Goal: Check status: Check status

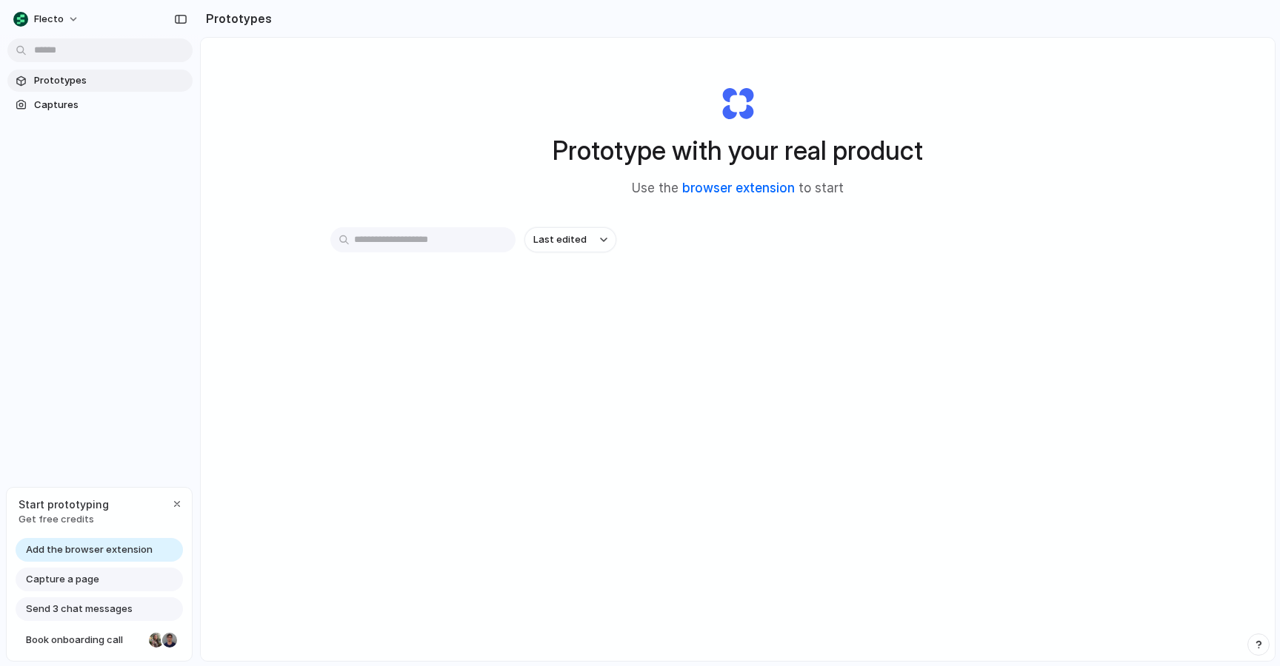
click at [734, 184] on link "browser extension" at bounding box center [738, 188] width 113 height 15
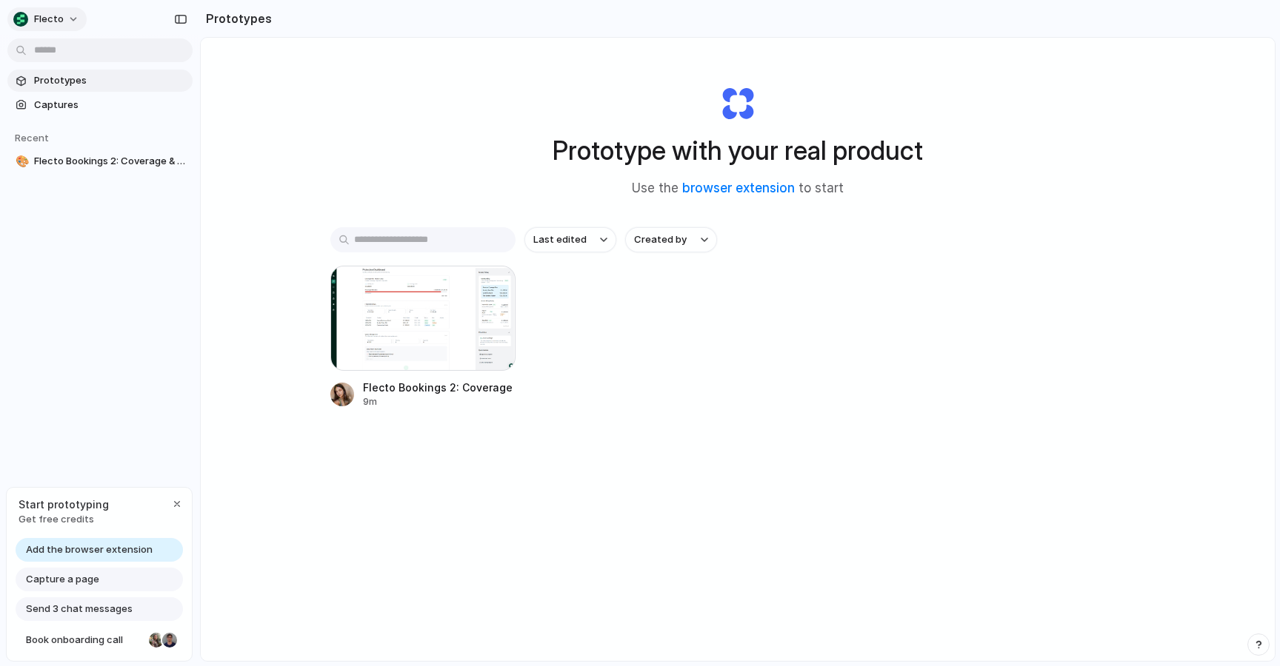
click at [73, 14] on button "flecto" at bounding box center [46, 19] width 79 height 24
click at [256, 141] on div "Settings Invite members Change theme Sign out" at bounding box center [640, 333] width 1280 height 666
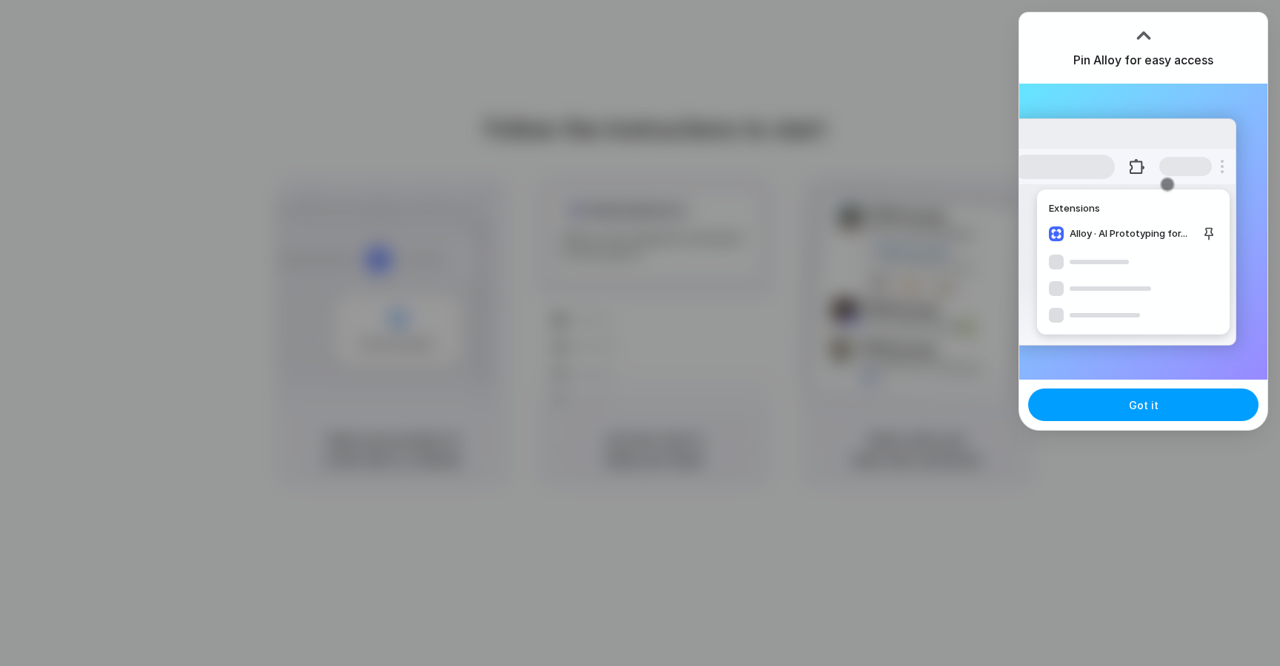
click at [1107, 411] on button "Got it" at bounding box center [1143, 405] width 230 height 33
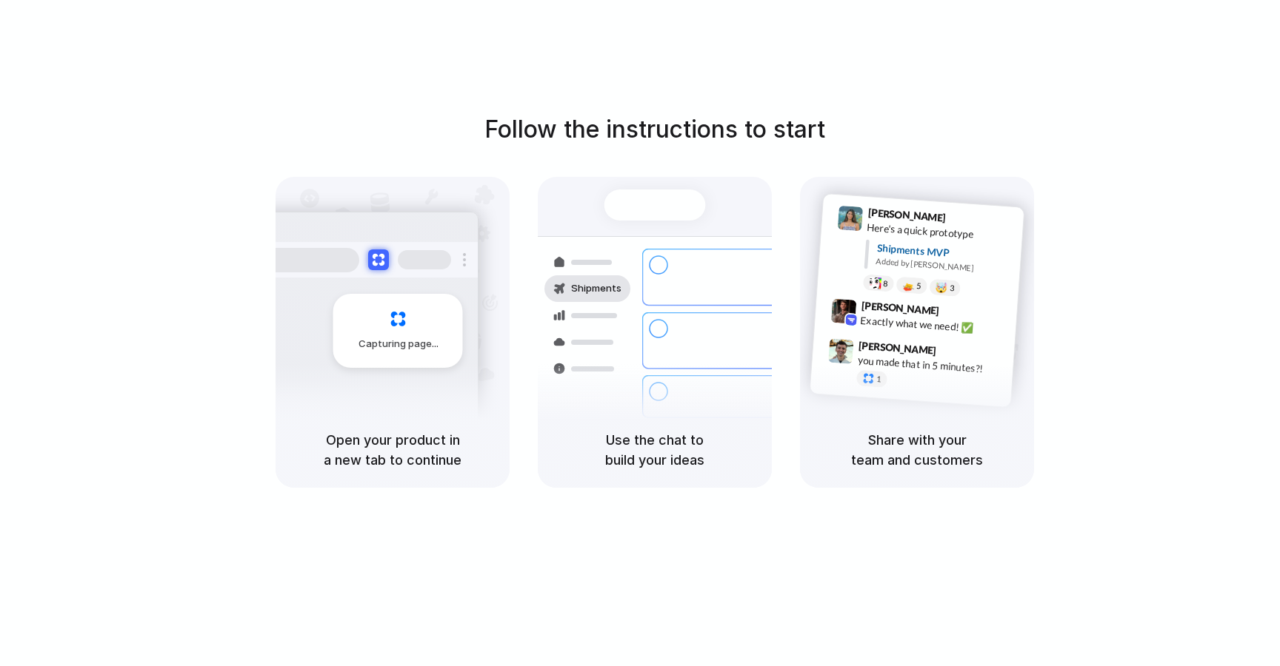
click at [681, 295] on div "Container from Shanghai 40ft • ETA Dec 28 • In transit Express delivery to NYC …" at bounding box center [708, 340] width 157 height 207
click at [408, 331] on div "Capturing page" at bounding box center [398, 331] width 130 height 74
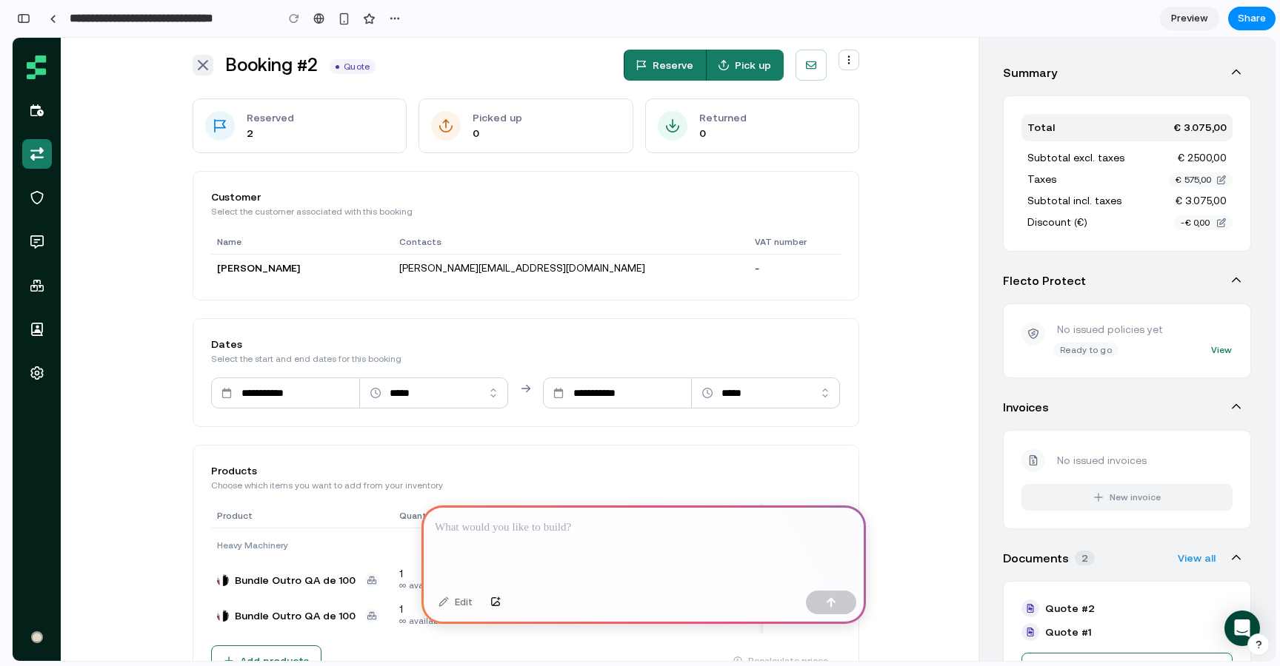
click at [563, 535] on p at bounding box center [644, 528] width 418 height 18
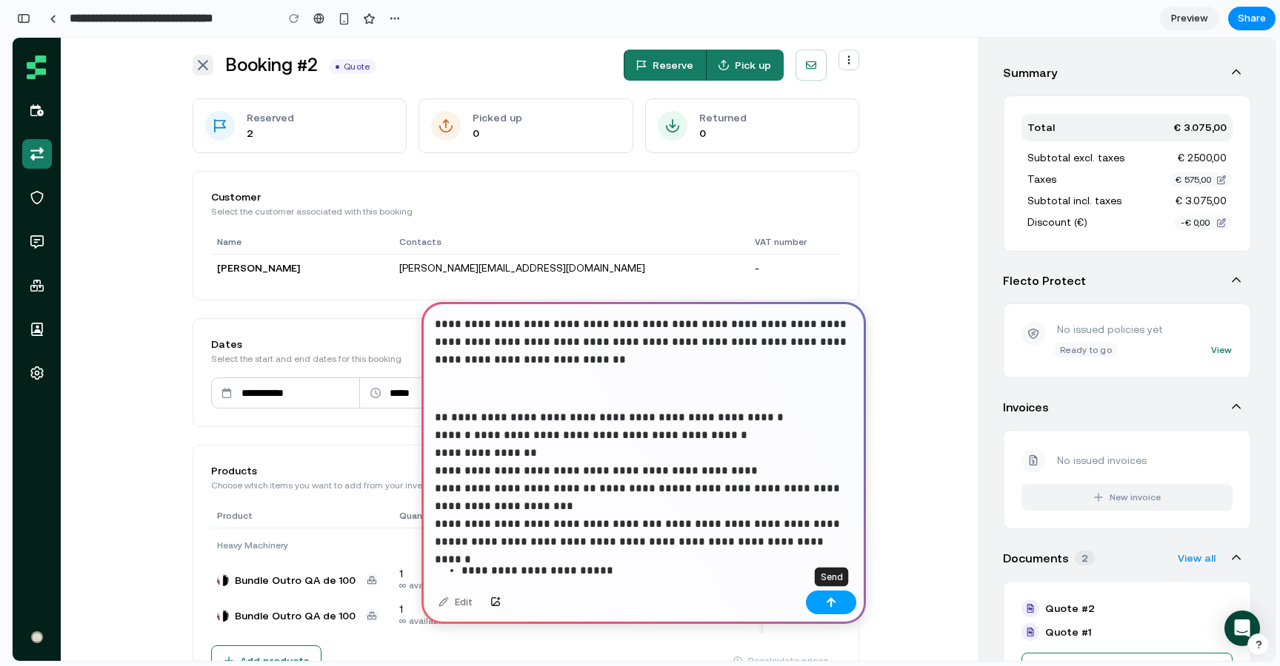
click at [835, 604] on div "button" at bounding box center [831, 603] width 10 height 10
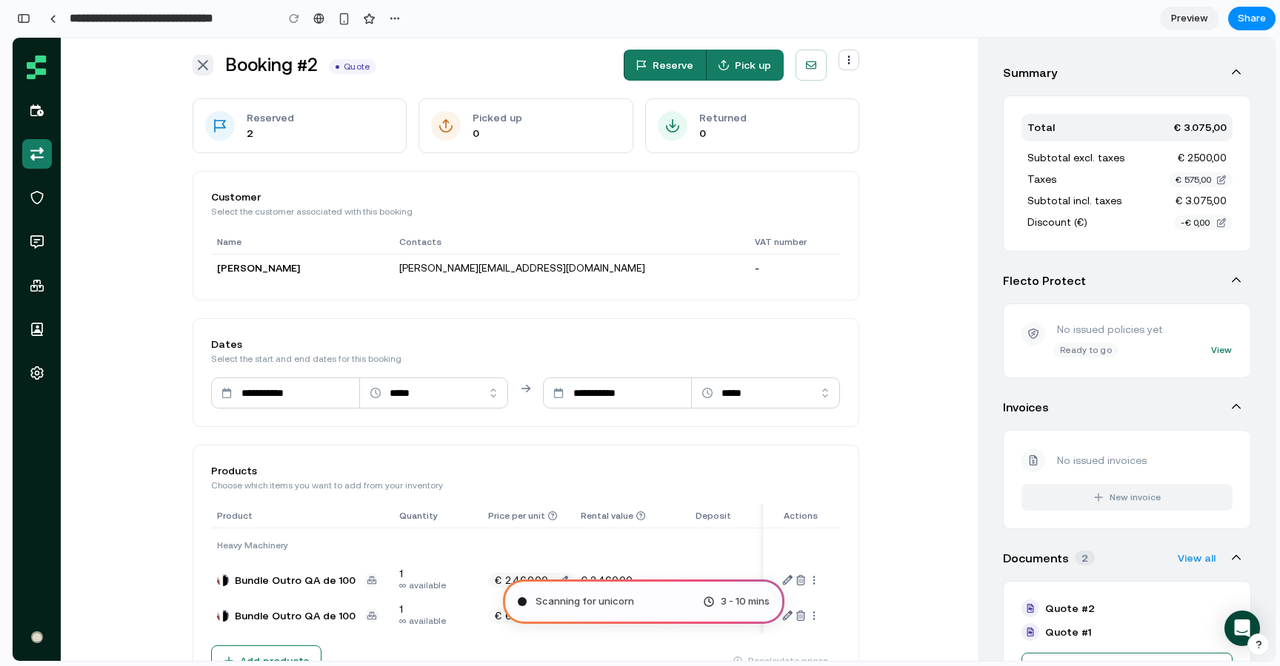
type input "**********"
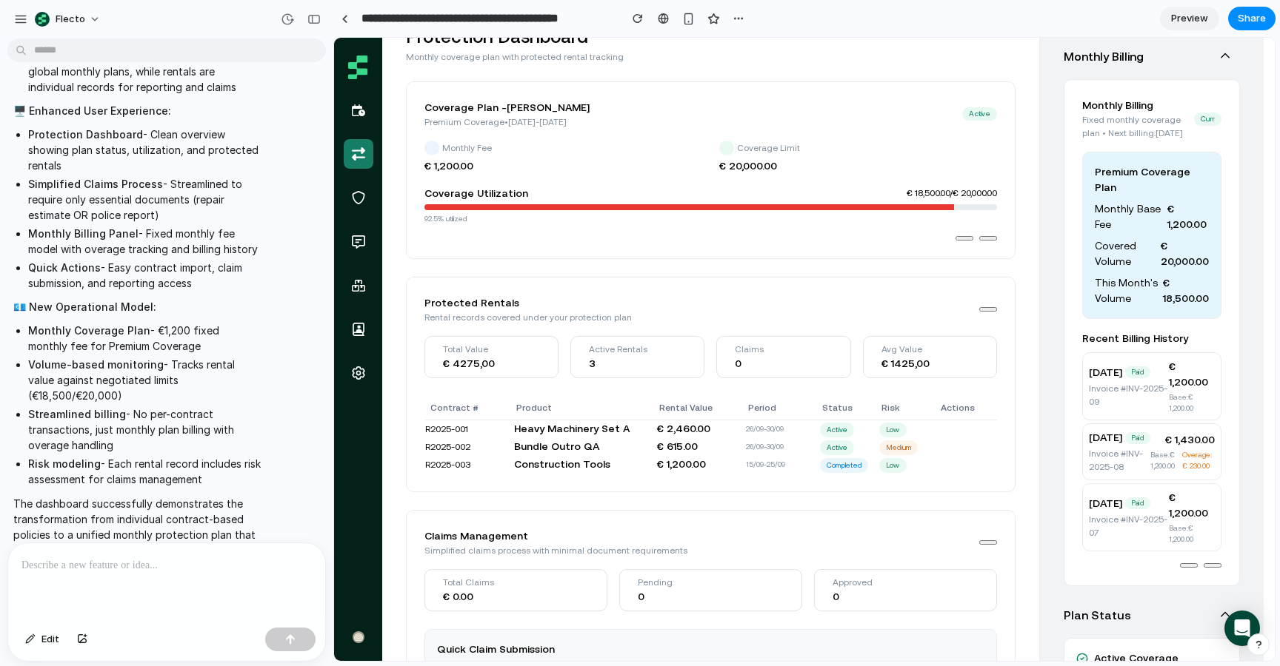
scroll to position [0, 0]
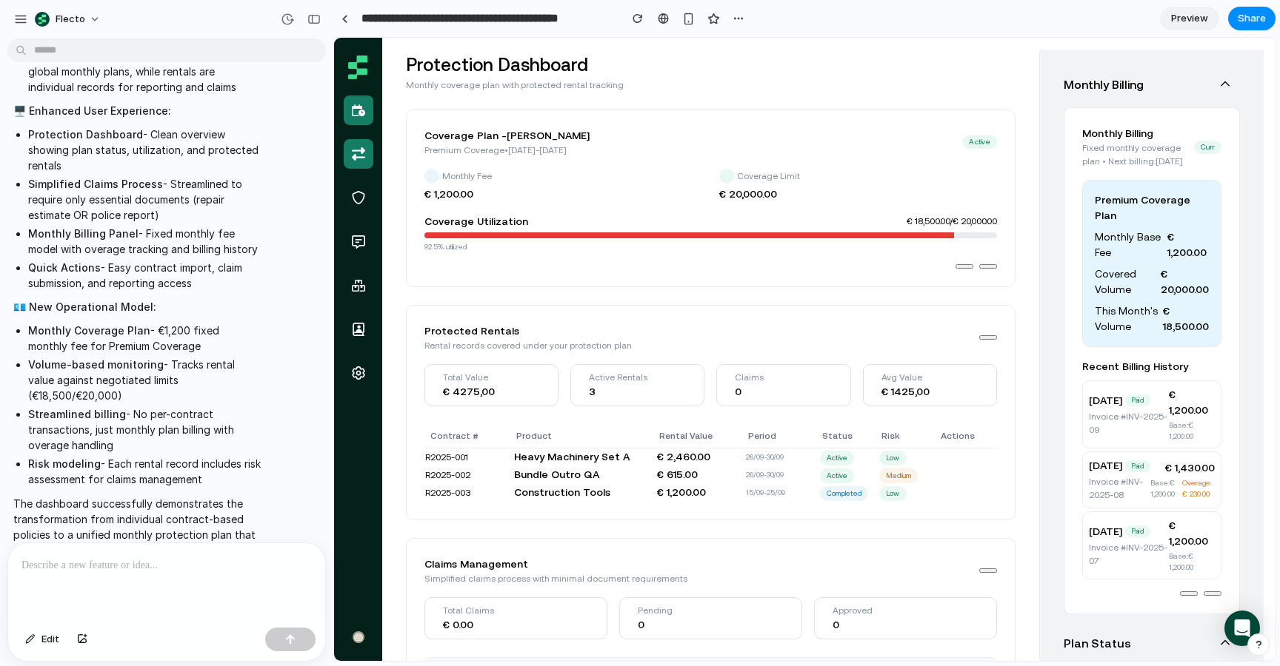
click at [360, 115] on icon at bounding box center [358, 110] width 13 height 12
click at [348, 201] on link at bounding box center [359, 198] width 30 height 30
click at [356, 253] on link at bounding box center [359, 242] width 30 height 30
click at [363, 122] on link at bounding box center [359, 111] width 30 height 30
click at [362, 162] on link at bounding box center [359, 154] width 30 height 30
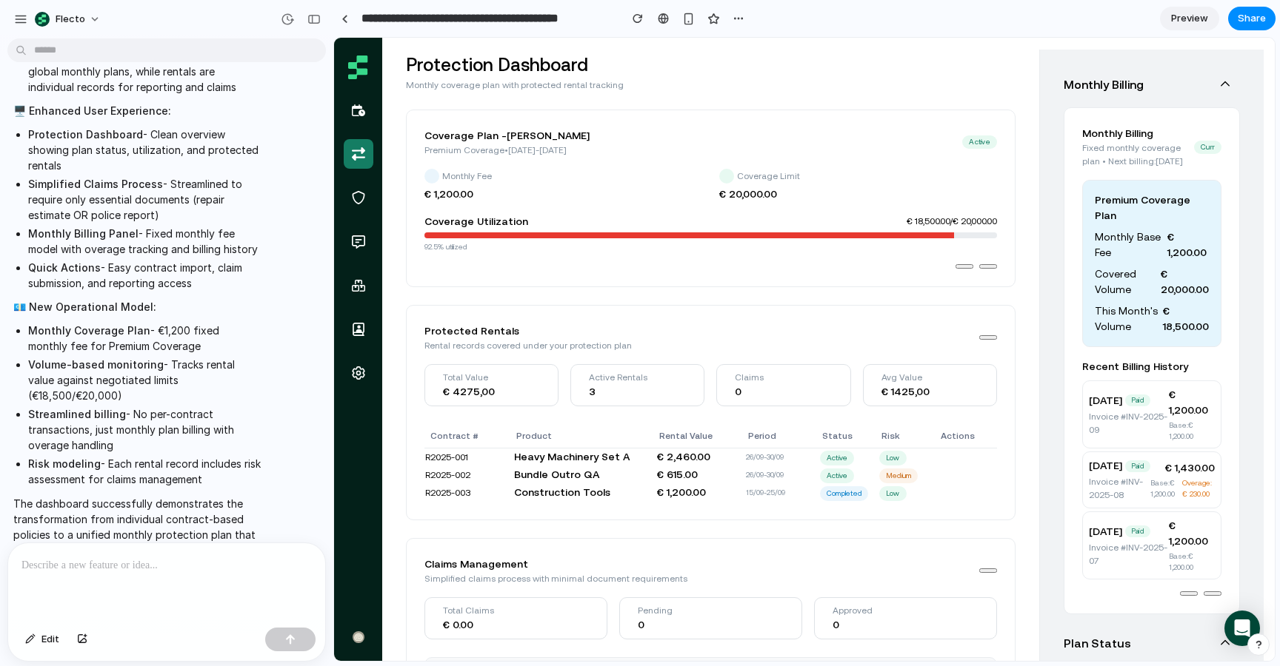
click at [906, 301] on div "Protection Dashboard Monthly coverage plan with protected rental tracking Cover…" at bounding box center [710, 488] width 609 height 872
click at [832, 155] on div "Coverage Plan - [PERSON_NAME] Premium Coverage • [DATE] - [DATE] Active" at bounding box center [710, 142] width 572 height 29
click at [997, 573] on button "button" at bounding box center [988, 571] width 18 height 4
click at [878, 72] on div "Protection Dashboard Monthly coverage plan with protected rental tracking" at bounding box center [710, 72] width 609 height 40
click at [939, 343] on div "Protected Rentals Rental records covered under your protection plan" at bounding box center [710, 338] width 572 height 29
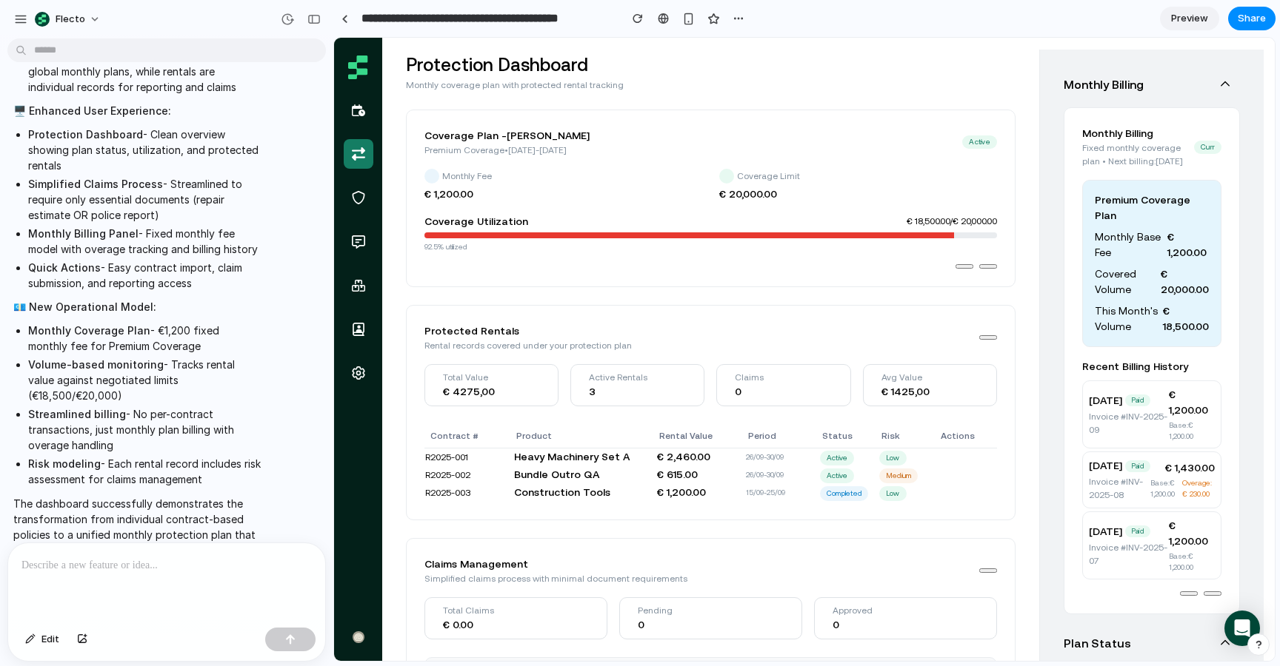
click at [846, 441] on th "Status" at bounding box center [848, 436] width 59 height 24
